Goal: Complete application form

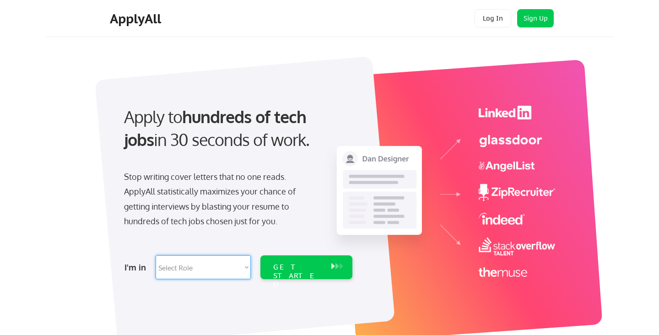
select select ""product""
click at [287, 267] on div "GET STARTED" at bounding box center [297, 276] width 49 height 27
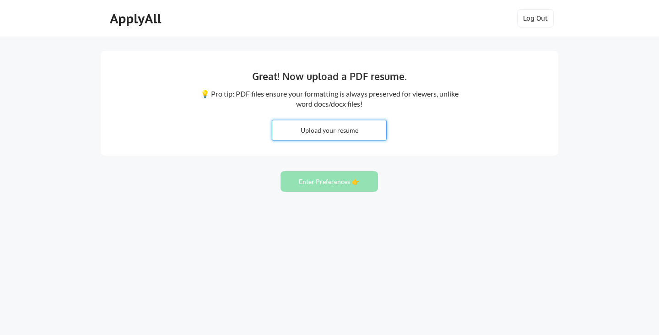
click at [352, 127] on input "file" at bounding box center [329, 130] width 114 height 20
type input "C:\fakepath\Ali Hachem Resume_2025.pdf"
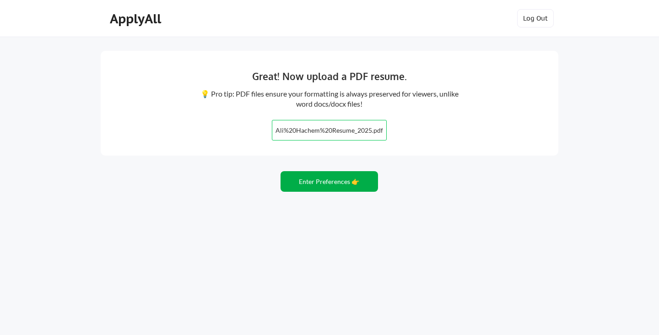
click at [351, 181] on button "Enter Preferences 👉" at bounding box center [328, 181] width 97 height 21
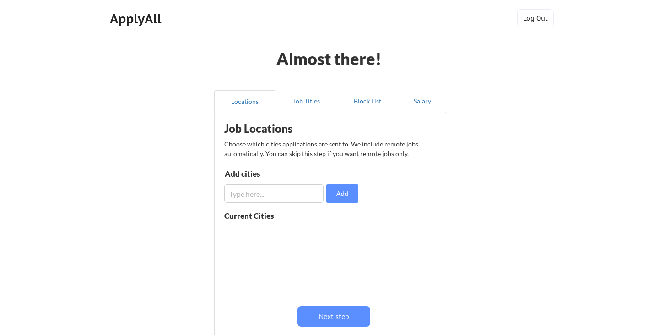
click at [284, 191] on input "input" at bounding box center [273, 193] width 99 height 18
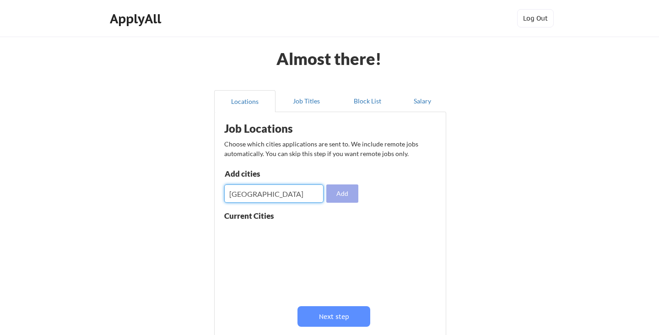
type input "Minneapolis"
click at [345, 192] on button "Add" at bounding box center [342, 193] width 32 height 18
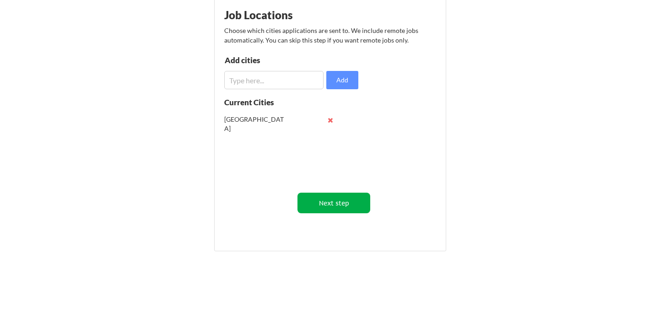
click at [331, 204] on button "Next step" at bounding box center [333, 203] width 73 height 21
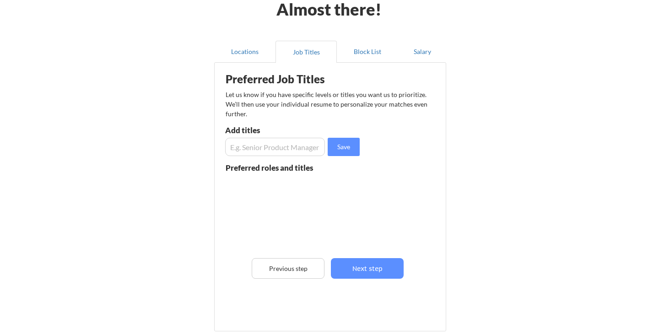
scroll to position [46, 0]
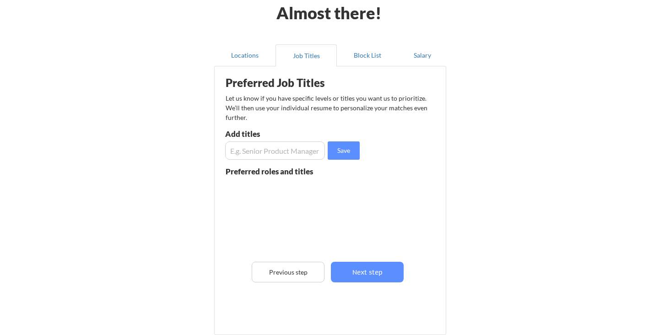
click at [281, 151] on input "input" at bounding box center [275, 150] width 100 height 18
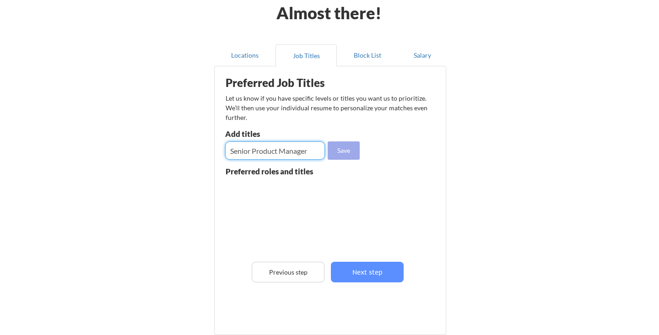
type input "Senior Product Manager"
click at [347, 150] on button "Save" at bounding box center [344, 150] width 32 height 18
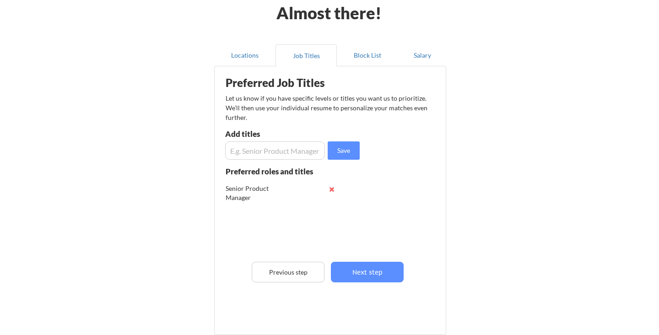
click at [281, 161] on div "Preferred Job Titles Let us know if you have specific levels or titles you want…" at bounding box center [332, 198] width 226 height 255
click at [281, 153] on input "input" at bounding box center [275, 150] width 100 height 18
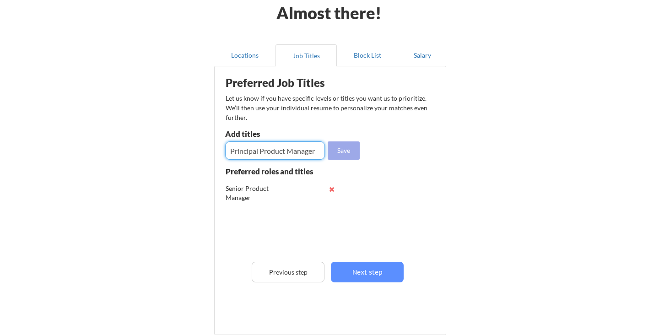
type input "Principal Product Manager"
click at [349, 149] on button "Save" at bounding box center [344, 150] width 32 height 18
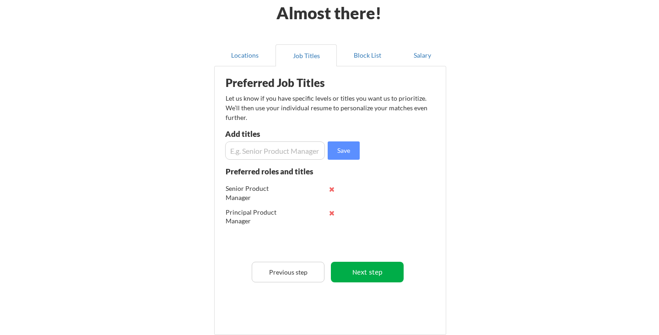
click at [374, 270] on button "Next step" at bounding box center [367, 272] width 73 height 21
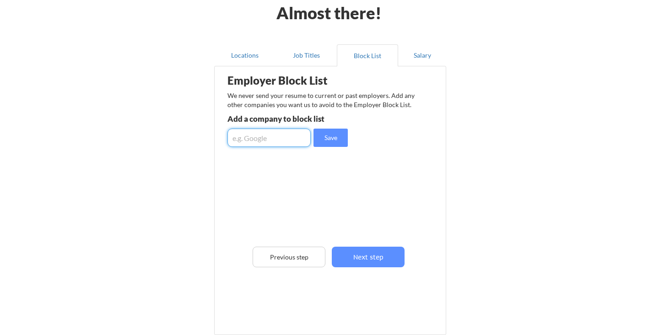
click at [286, 139] on input "input" at bounding box center [268, 138] width 83 height 18
click at [339, 194] on div "Employer Block List We never send your resume to current or past employers. Add…" at bounding box center [330, 187] width 222 height 237
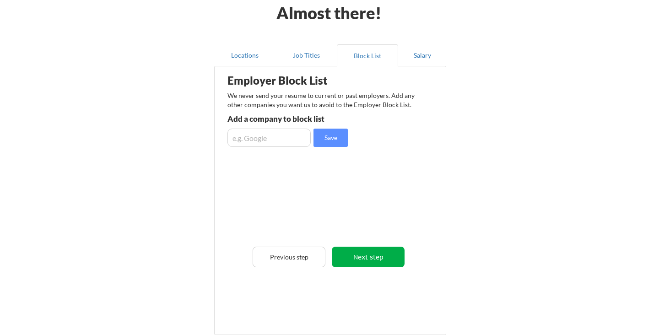
click at [379, 258] on button "Next step" at bounding box center [368, 257] width 73 height 21
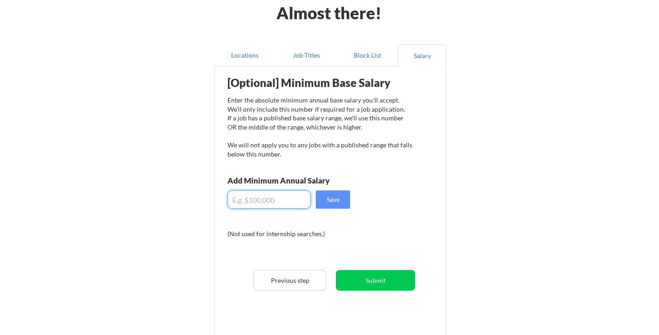
click at [274, 201] on input "input" at bounding box center [268, 199] width 83 height 18
click at [270, 201] on input "input" at bounding box center [268, 199] width 83 height 18
click at [275, 199] on input "input" at bounding box center [268, 199] width 83 height 18
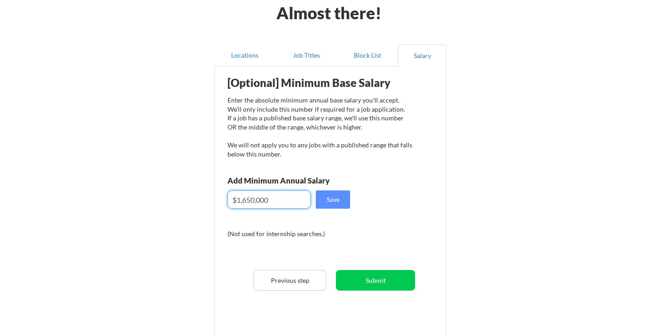
type input "$165,000"
click at [341, 200] on button "Save" at bounding box center [333, 199] width 34 height 18
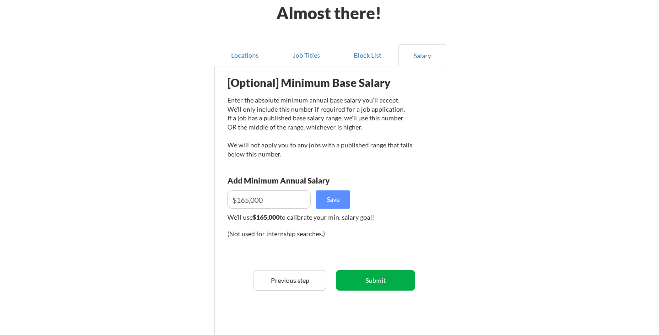
click at [396, 280] on button "Submit" at bounding box center [375, 280] width 79 height 21
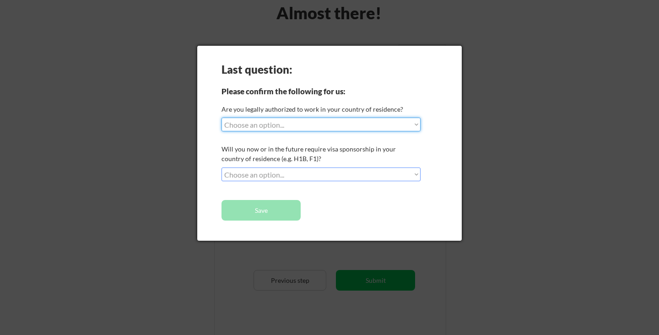
select select ""yes__i_am_a_us_citizen""
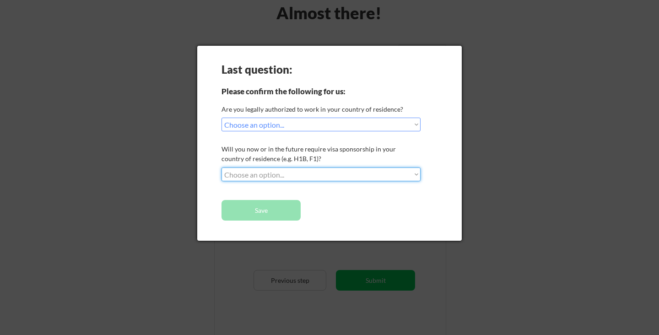
select select ""no__i_will_not_need_sponsorship""
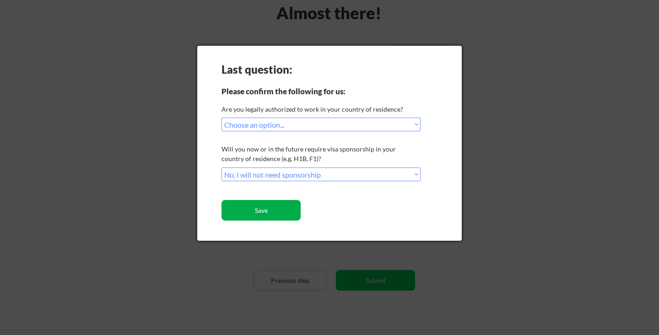
click at [279, 210] on button "Save" at bounding box center [260, 210] width 79 height 21
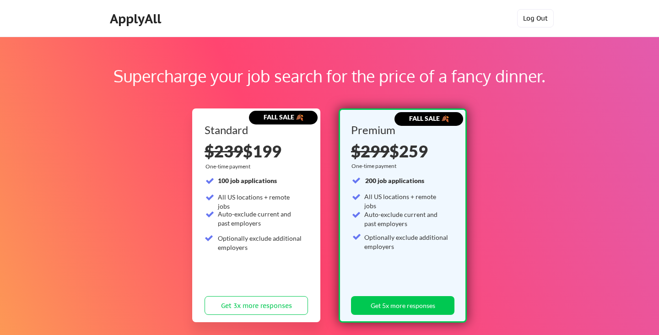
click at [534, 14] on button "Log Out" at bounding box center [535, 18] width 37 height 18
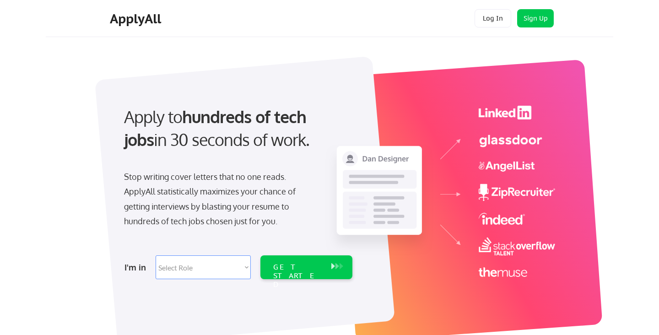
scroll to position [0, 0]
